Goal: Entertainment & Leisure: Consume media (video, audio)

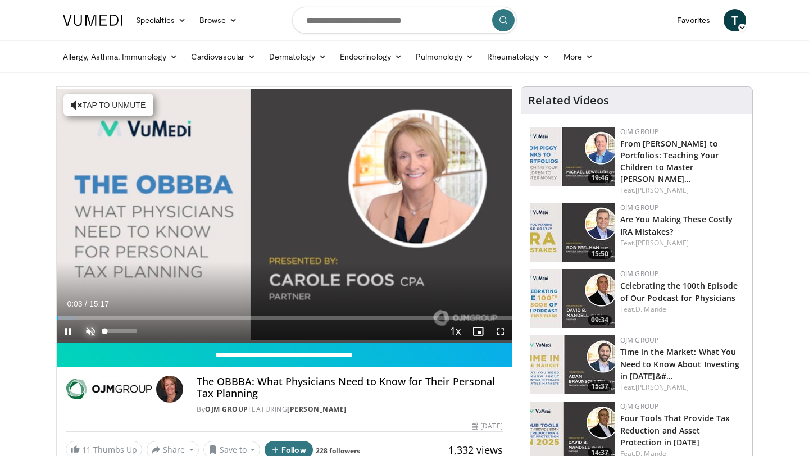
click at [89, 329] on span "Video Player" at bounding box center [90, 331] width 22 height 22
drag, startPoint x: 147, startPoint y: 317, endPoint x: 139, endPoint y: 317, distance: 7.3
click at [139, 317] on div "Loaded : 27.02% 02:47 02:47" at bounding box center [284, 318] width 455 height 4
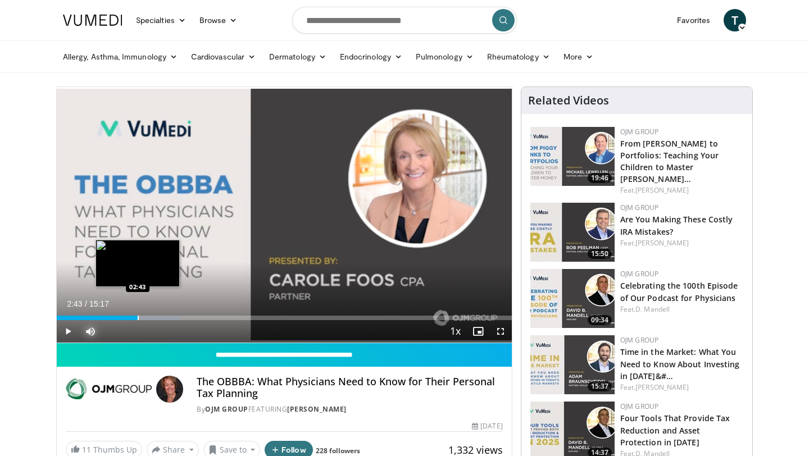
drag, startPoint x: 144, startPoint y: 320, endPoint x: 137, endPoint y: 320, distance: 6.7
click at [138, 319] on div "Progress Bar" at bounding box center [138, 318] width 1 height 4
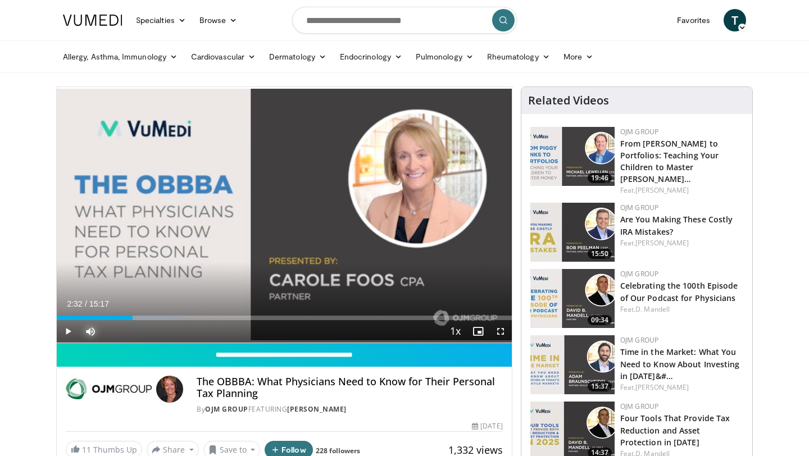
drag, startPoint x: 147, startPoint y: 320, endPoint x: 132, endPoint y: 320, distance: 15.2
click at [132, 320] on div "Current Time 2:32 / Duration 15:17 Play Skip Backward Skip Forward Mute 0% Load…" at bounding box center [284, 331] width 455 height 22
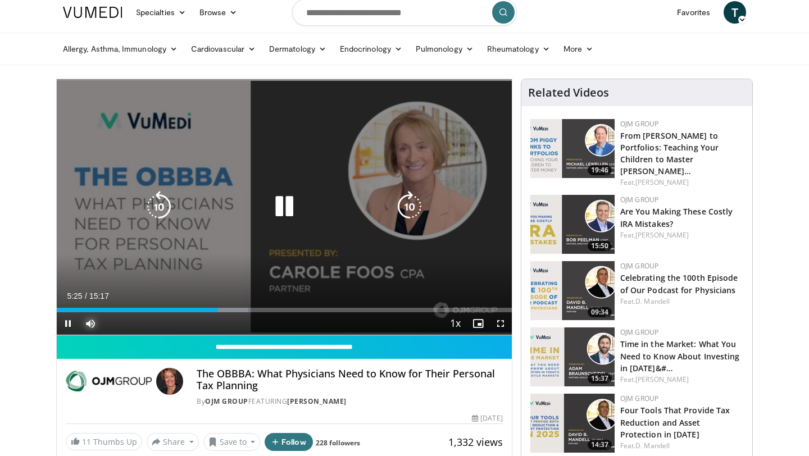
scroll to position [13, 0]
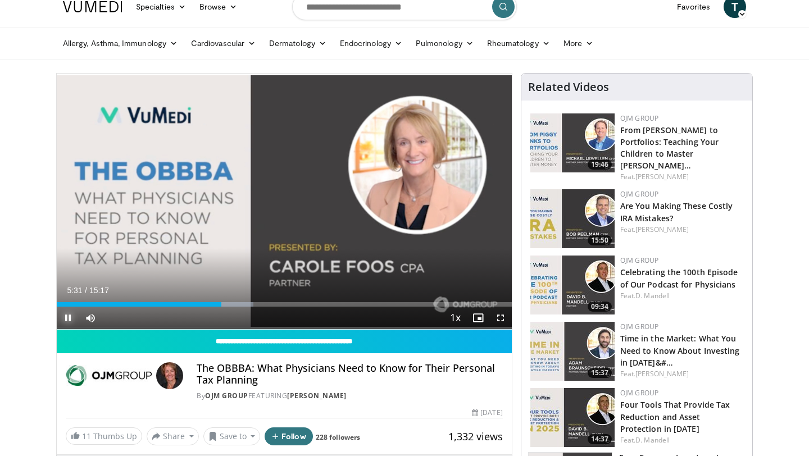
click at [69, 316] on span "Video Player" at bounding box center [68, 318] width 22 height 22
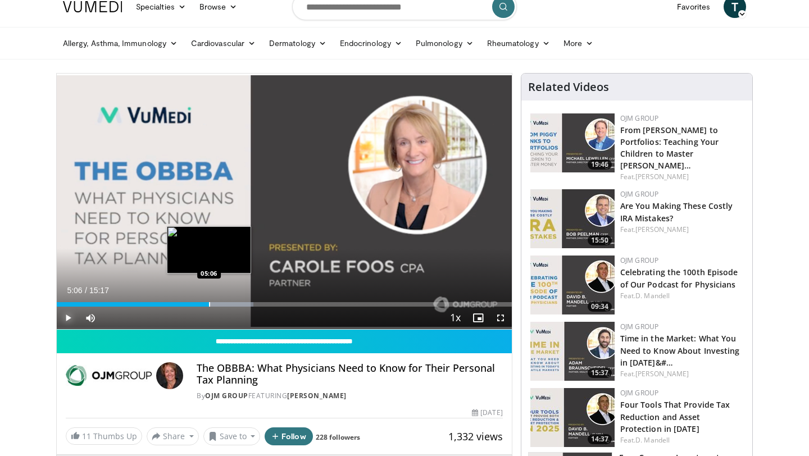
drag, startPoint x: 222, startPoint y: 305, endPoint x: 209, endPoint y: 305, distance: 13.5
click at [209, 305] on div "Progress Bar" at bounding box center [209, 304] width 1 height 4
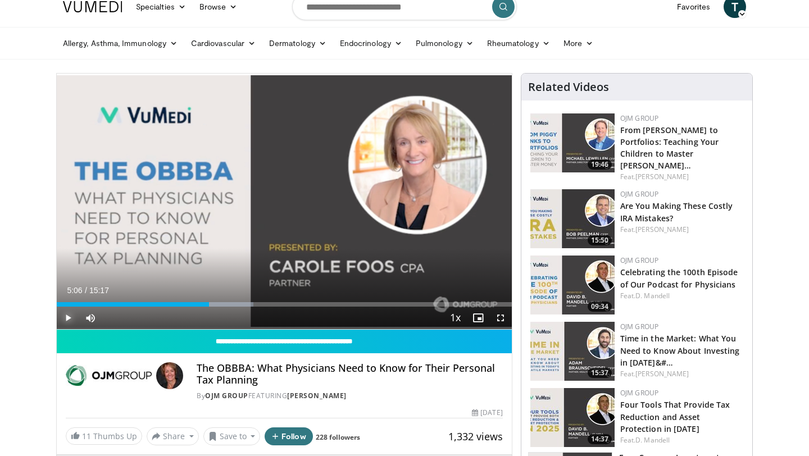
click at [68, 317] on span "Video Player" at bounding box center [68, 318] width 22 height 22
drag, startPoint x: 226, startPoint y: 304, endPoint x: 215, endPoint y: 305, distance: 10.7
click at [216, 305] on div "Progress Bar" at bounding box center [216, 304] width 1 height 4
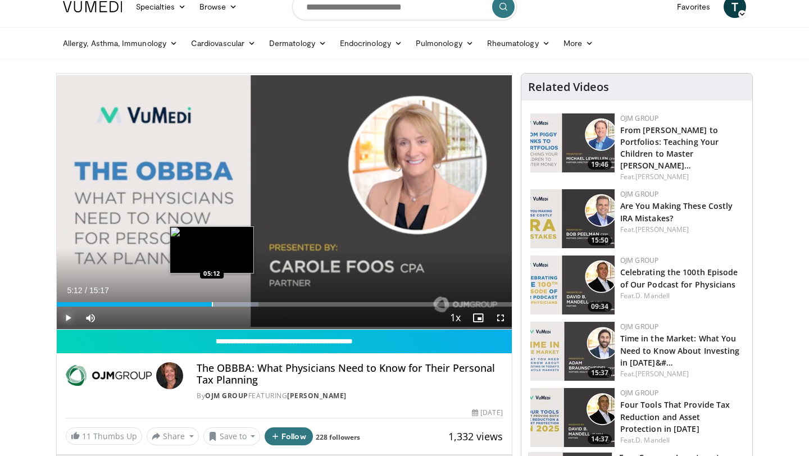
drag, startPoint x: 219, startPoint y: 303, endPoint x: 211, endPoint y: 303, distance: 7.9
click at [212, 303] on div "Progress Bar" at bounding box center [212, 304] width 1 height 4
